Goal: Transaction & Acquisition: Download file/media

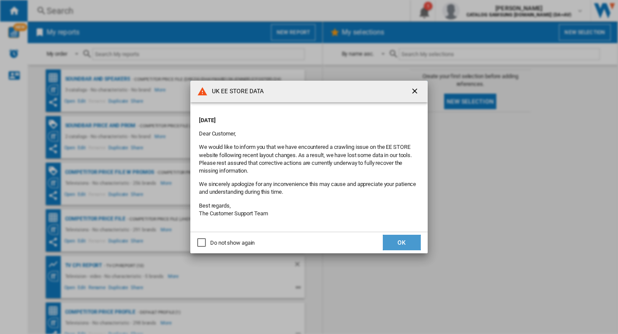
click at [407, 237] on button "OK" at bounding box center [402, 243] width 38 height 16
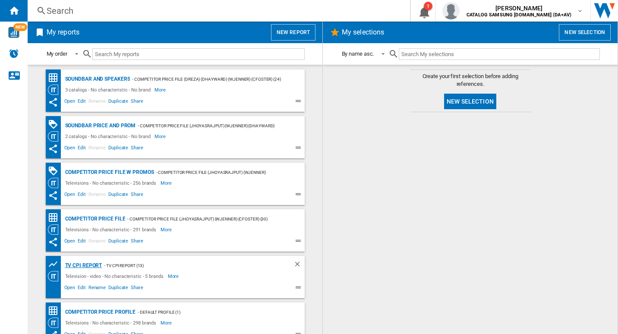
click at [88, 266] on div "TV CPI Report" at bounding box center [82, 265] width 39 height 11
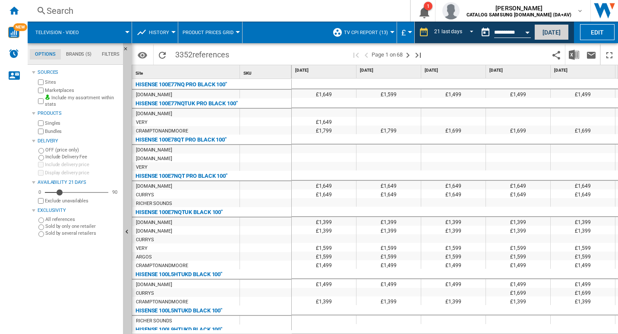
click at [557, 34] on button "[DATE]" at bounding box center [552, 32] width 35 height 16
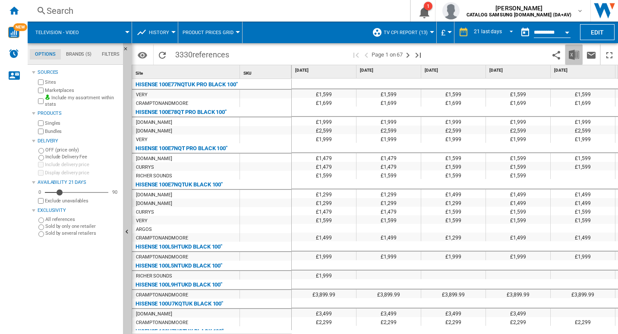
click at [572, 56] on img "Download in Excel" at bounding box center [574, 55] width 10 height 10
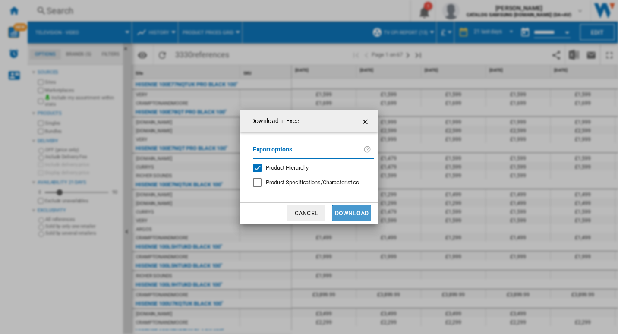
click at [357, 220] on button "Download" at bounding box center [352, 214] width 39 height 16
